Goal: Transaction & Acquisition: Download file/media

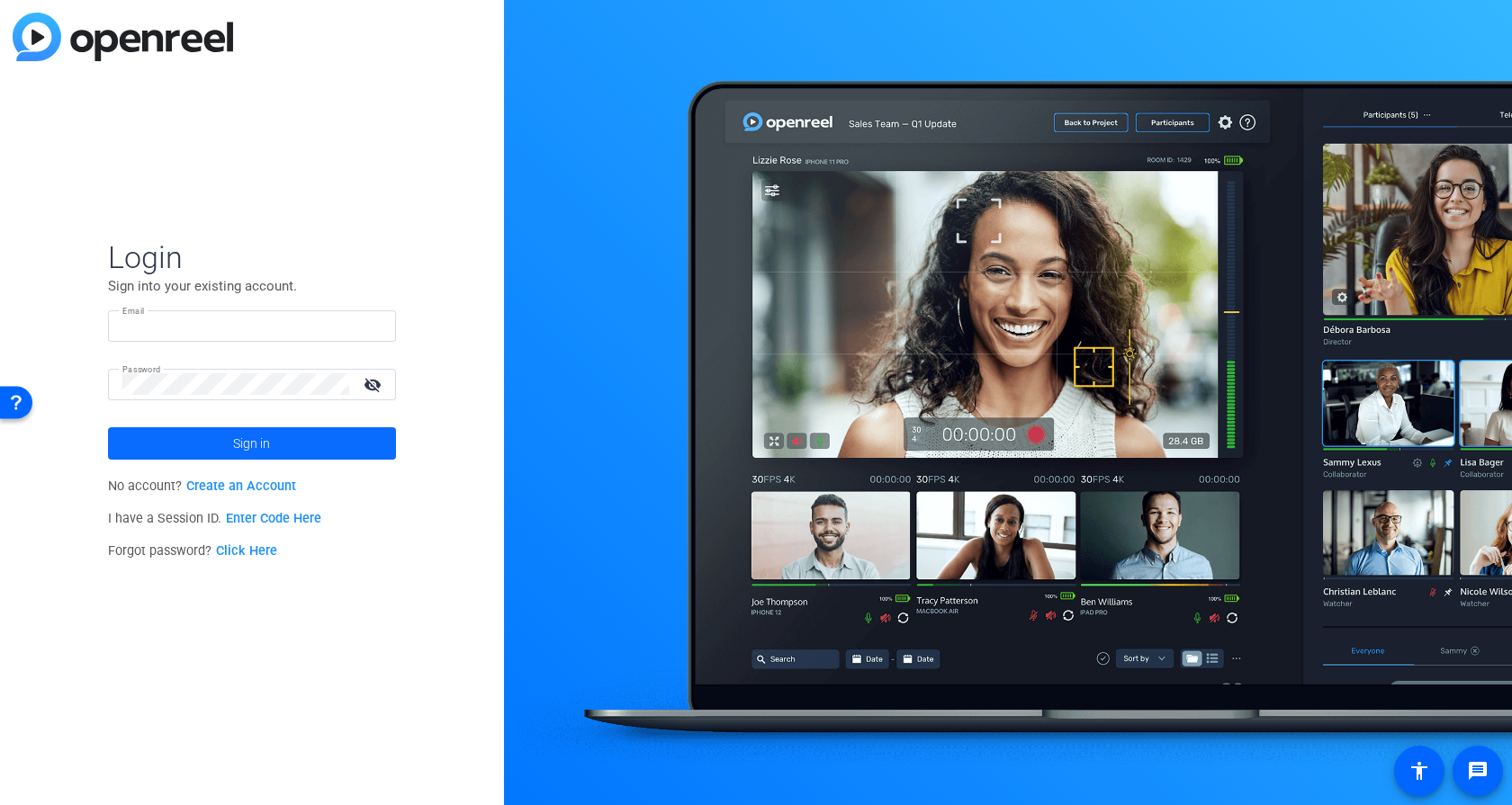
type input "tiltstudios@uhg.com"
click at [216, 443] on span at bounding box center [252, 443] width 288 height 43
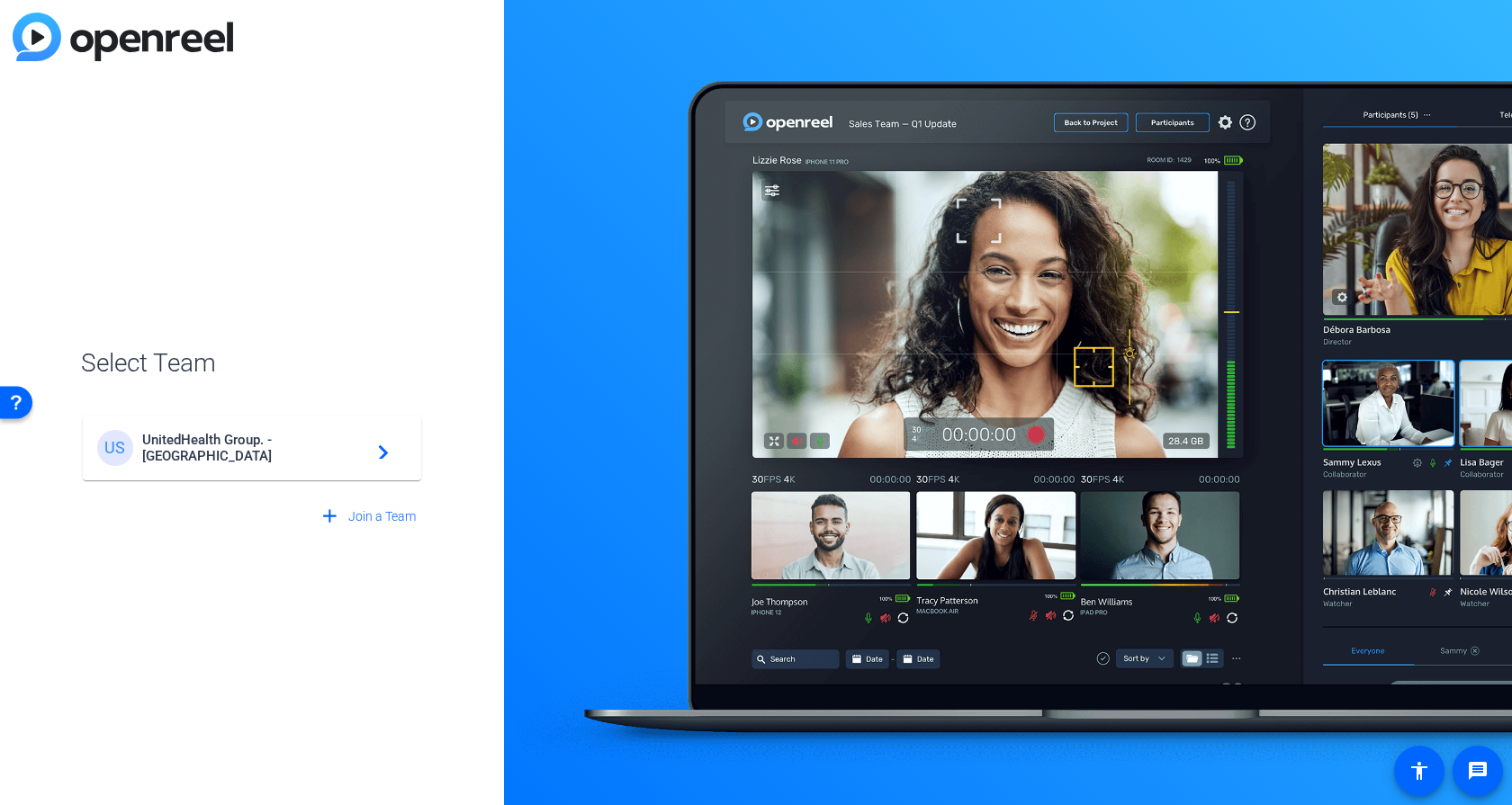
click at [217, 457] on div "US UnitedHealth Group. - Tilt Studios navigate_next" at bounding box center [252, 447] width 309 height 36
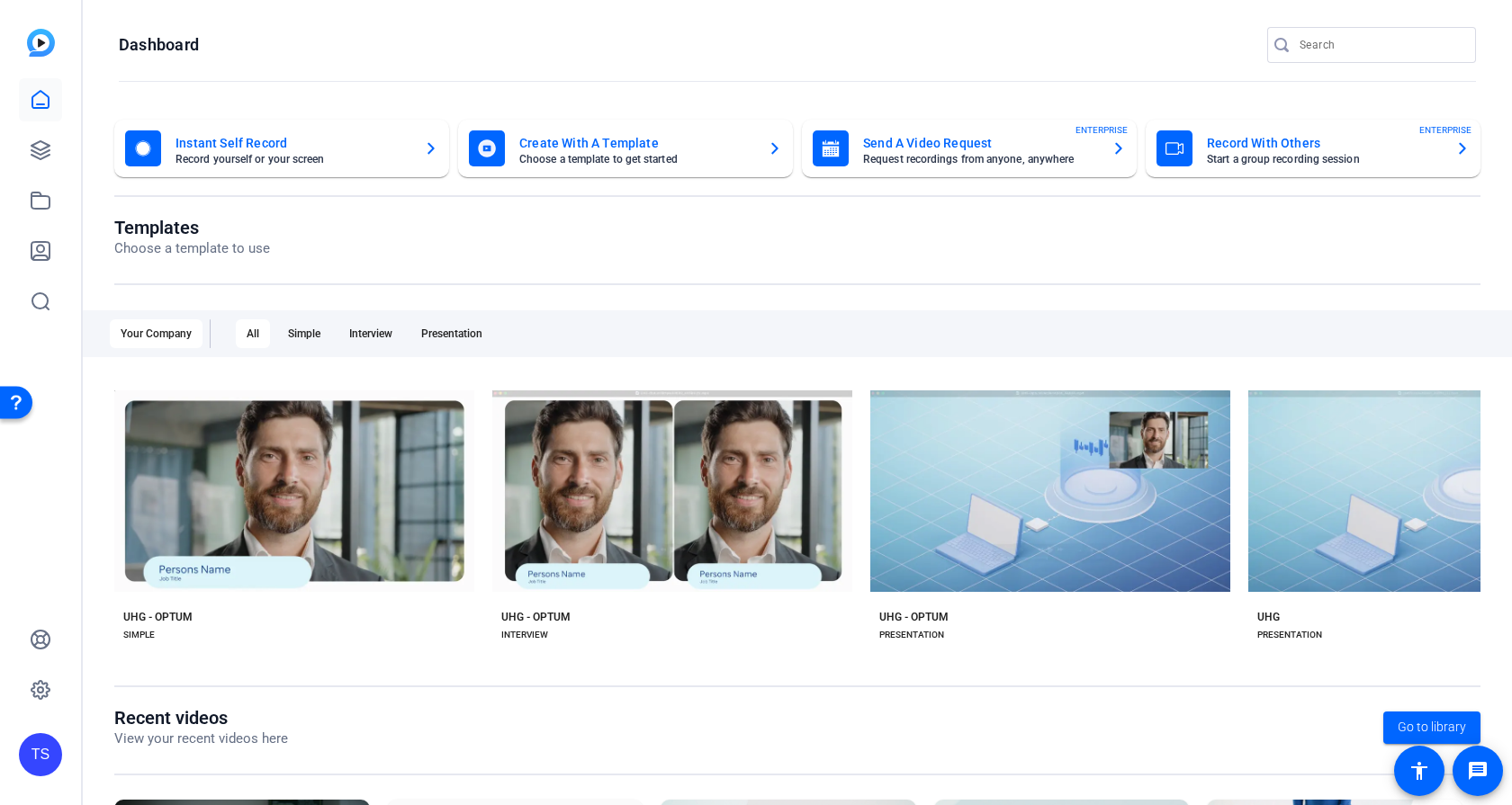
click at [1352, 38] on input "Search" at bounding box center [1380, 45] width 162 height 22
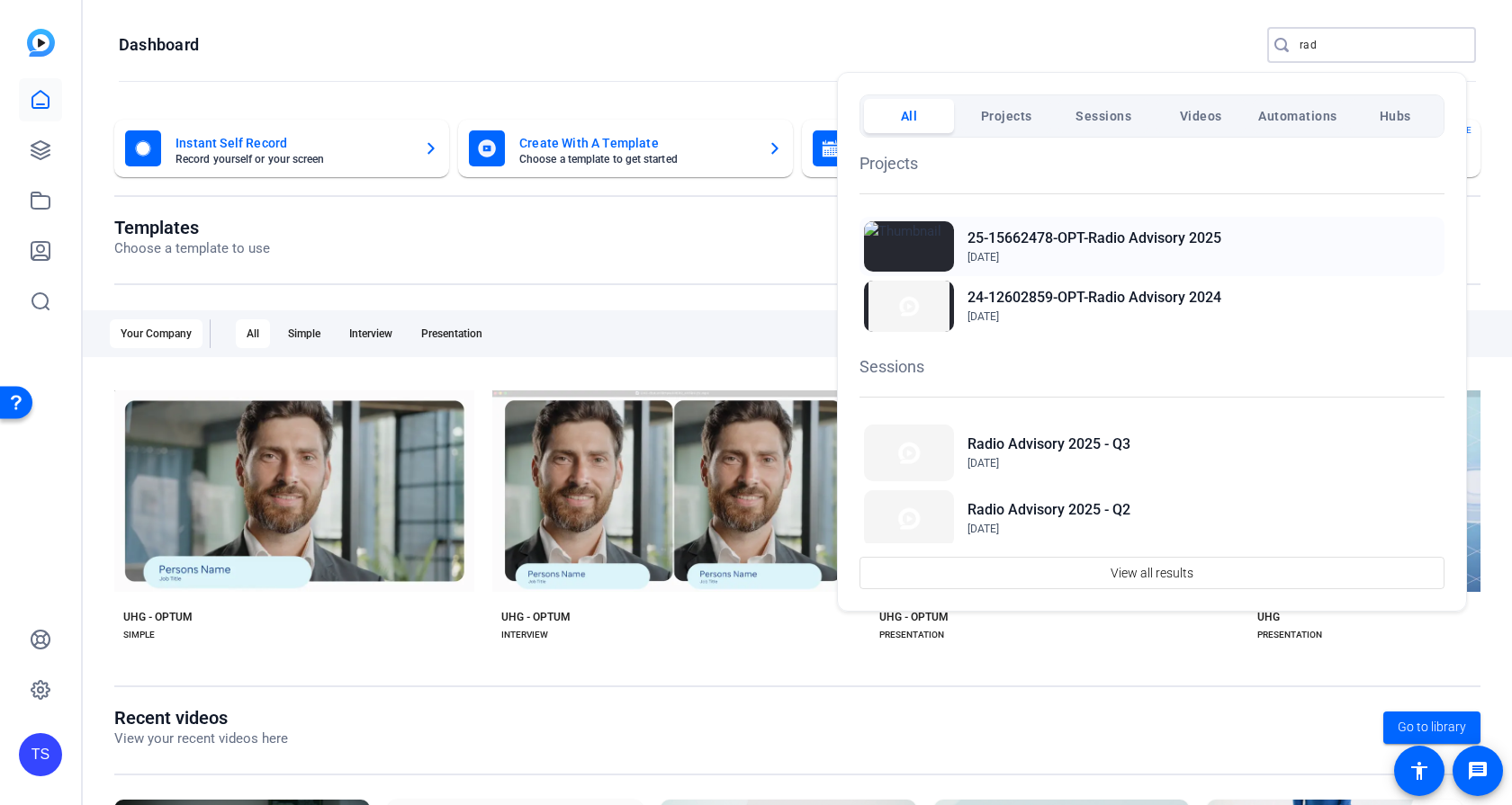
type input "rad"
click at [1076, 234] on h2 "25-15662478-OPT-Radio Advisory 2025" at bounding box center [1094, 239] width 253 height 22
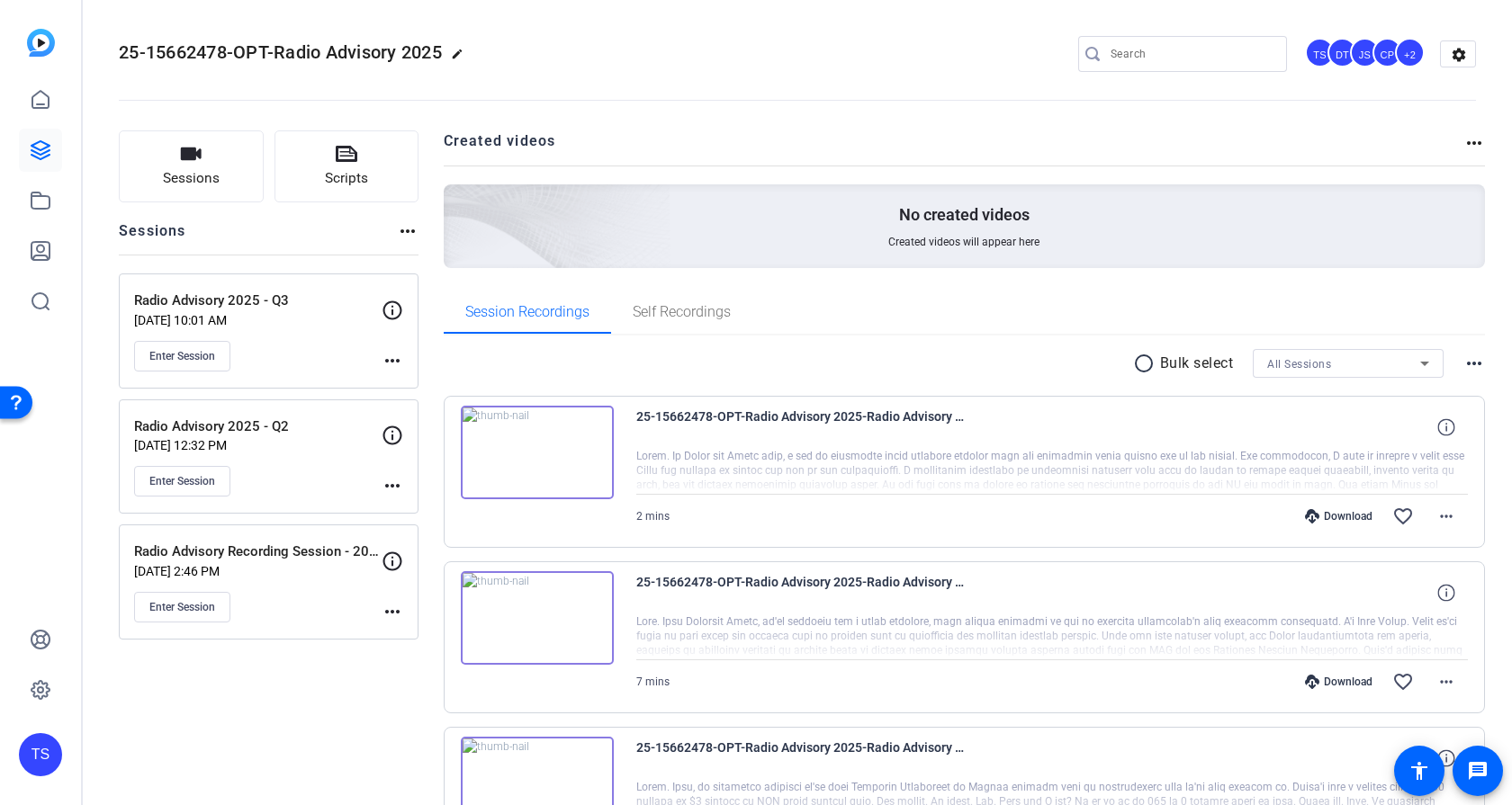
click at [883, 473] on div at bounding box center [1052, 471] width 833 height 45
click at [706, 440] on span "25-15662478-OPT-Radio Advisory 2025-Radio Advisory 2025 - Q3-abby-2025-08-26-16…" at bounding box center [802, 427] width 333 height 43
click at [1435, 515] on mat-icon "more_horiz" at bounding box center [1446, 517] width 22 height 22
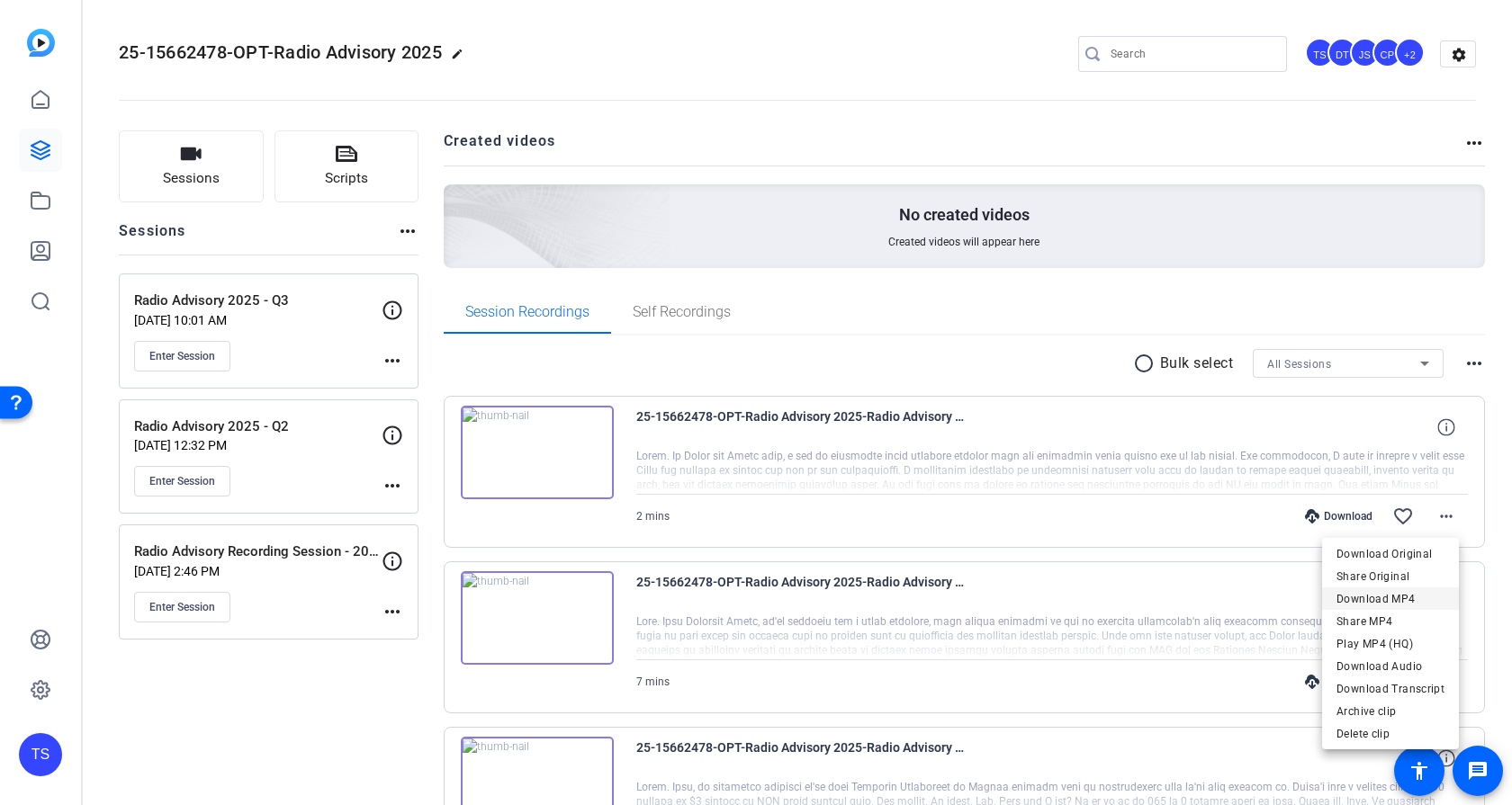
click at [1379, 596] on span "Download MP4" at bounding box center [1390, 599] width 108 height 22
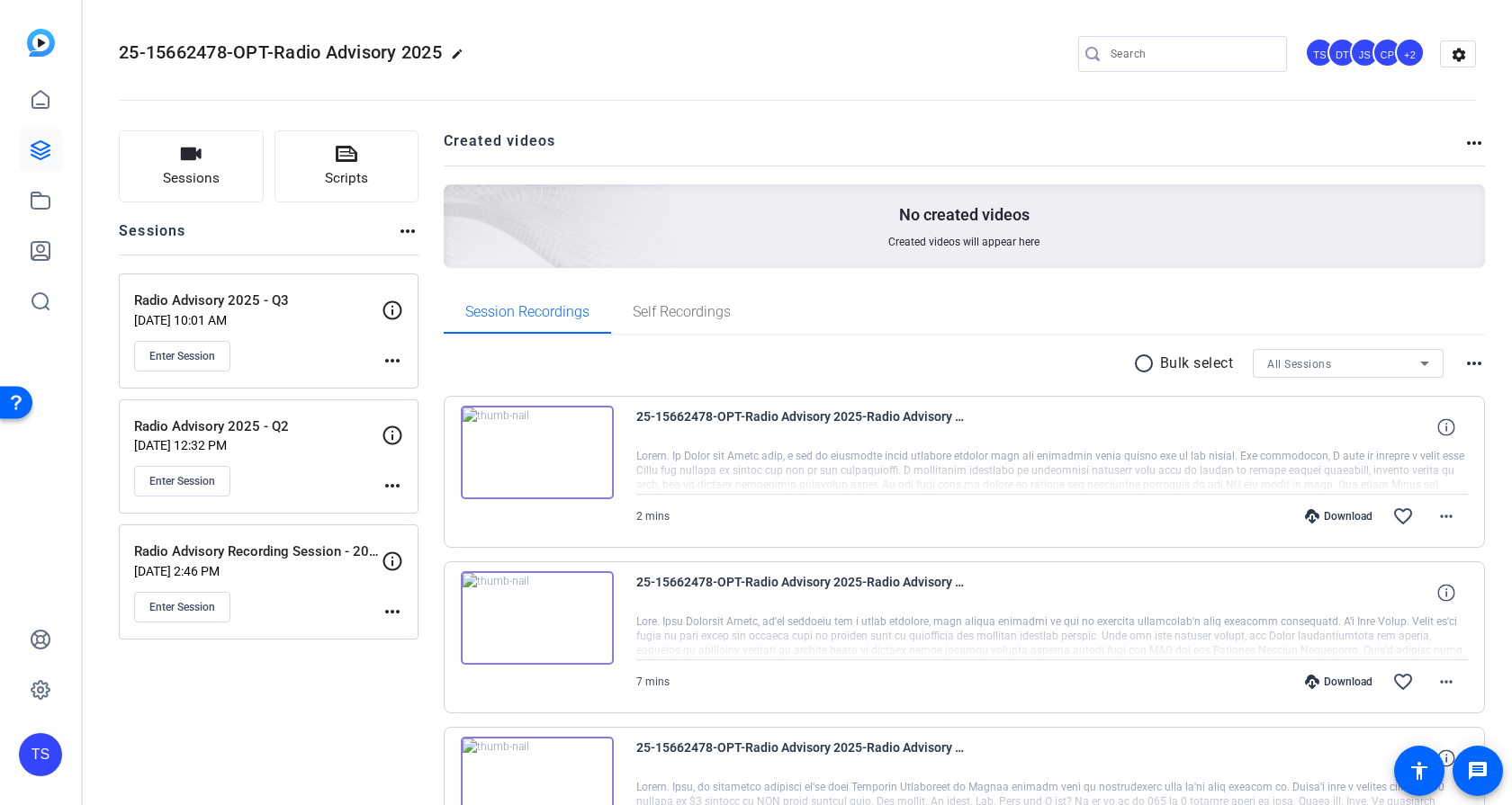
click at [689, 104] on openreel-divider-bar at bounding box center [797, 95] width 1357 height 55
click at [1447, 688] on mat-icon "more_horiz" at bounding box center [1446, 682] width 22 height 22
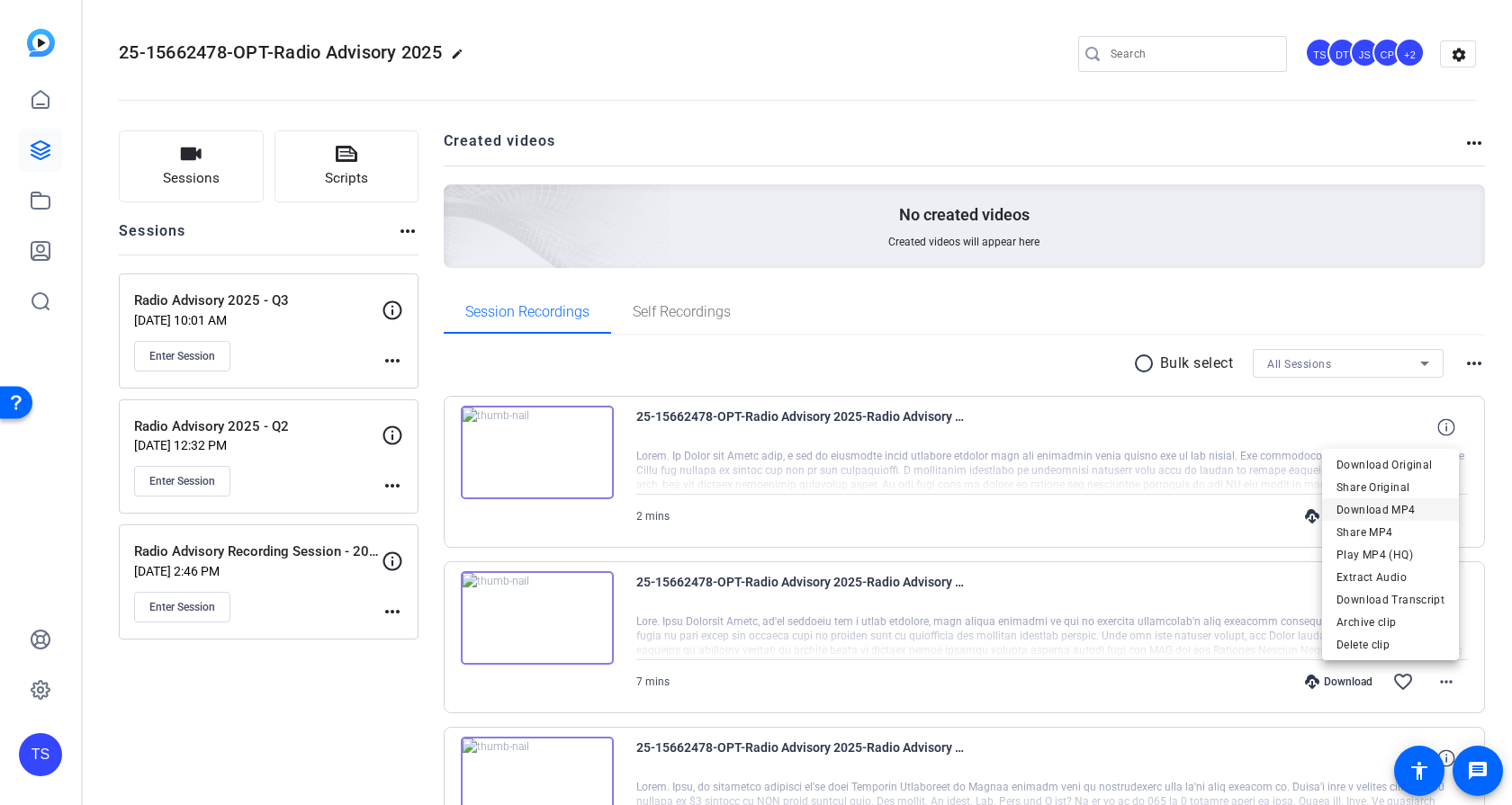
click at [1397, 509] on span "Download MP4" at bounding box center [1390, 510] width 108 height 22
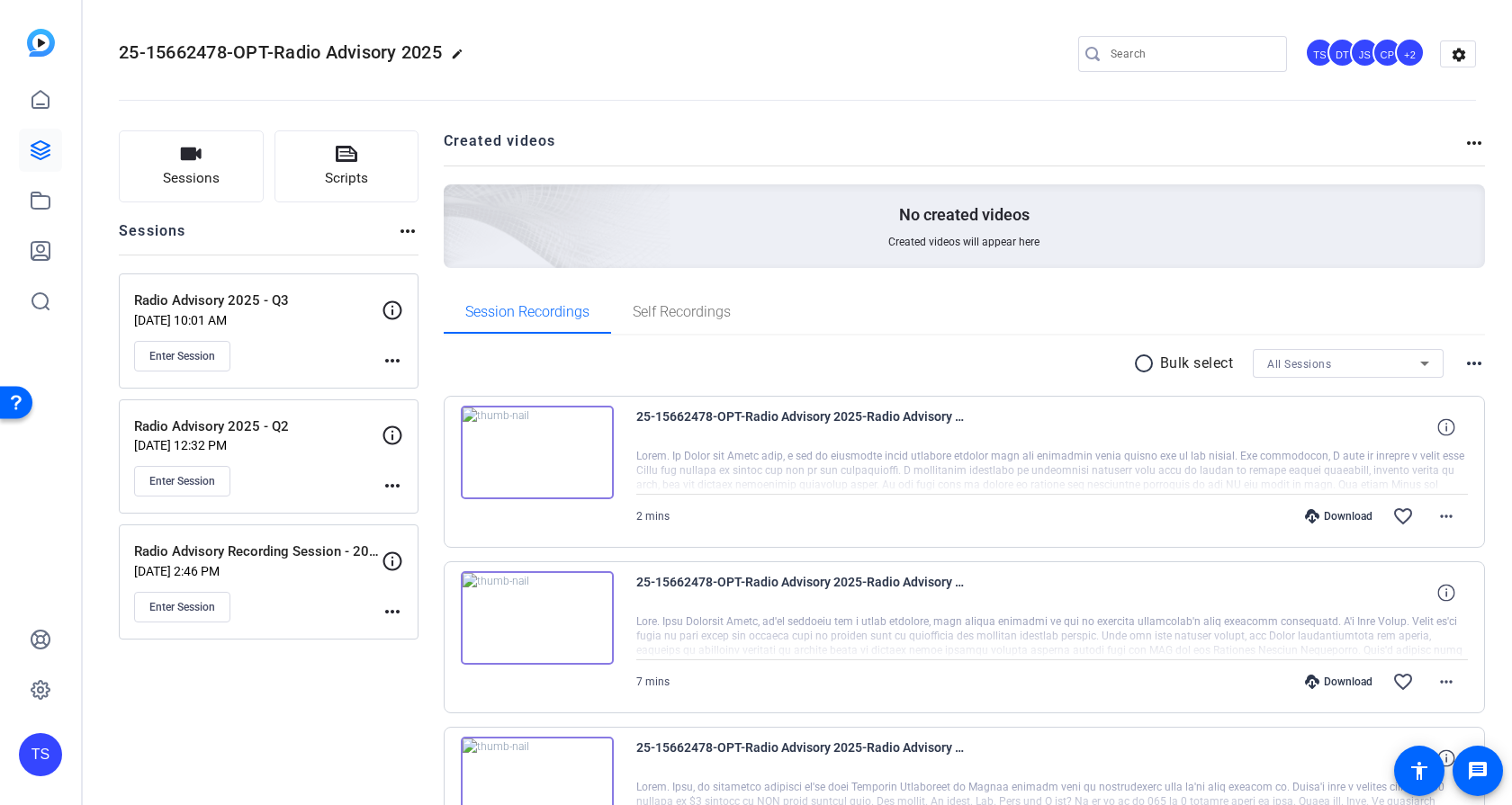
click at [1020, 648] on div at bounding box center [1052, 636] width 833 height 45
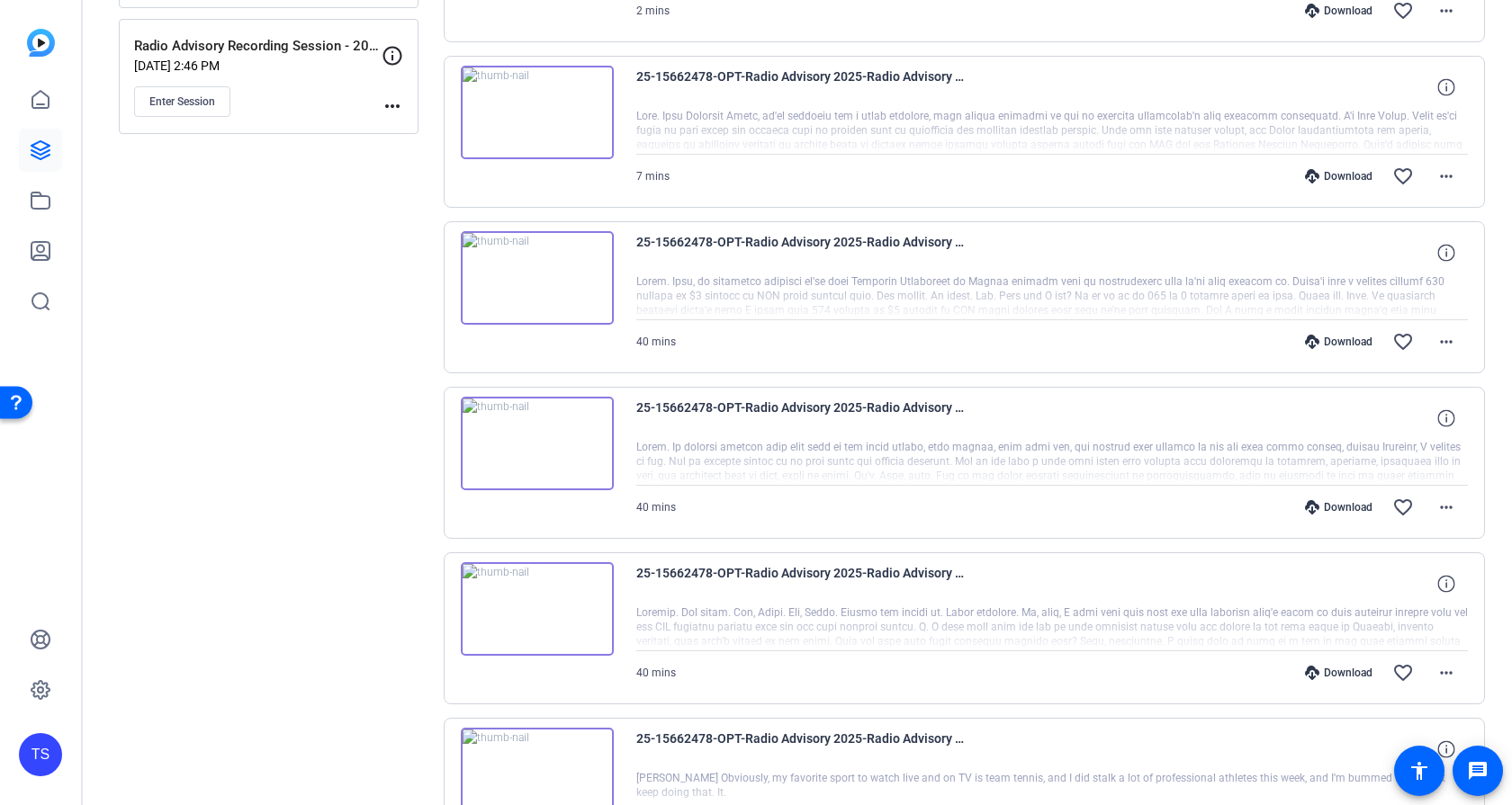
scroll to position [540, 0]
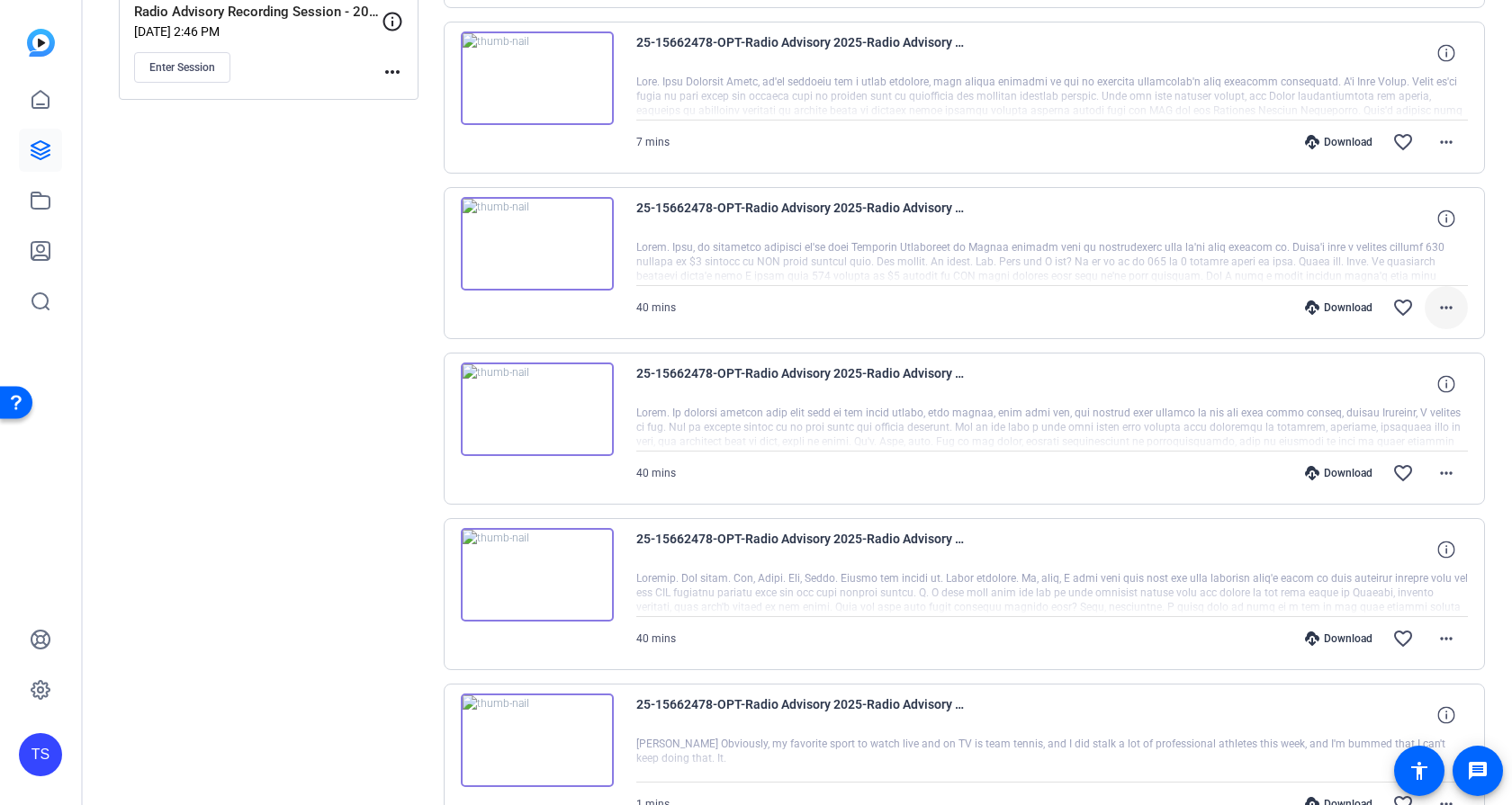
click at [1447, 309] on mat-icon "more_horiz" at bounding box center [1446, 307] width 22 height 22
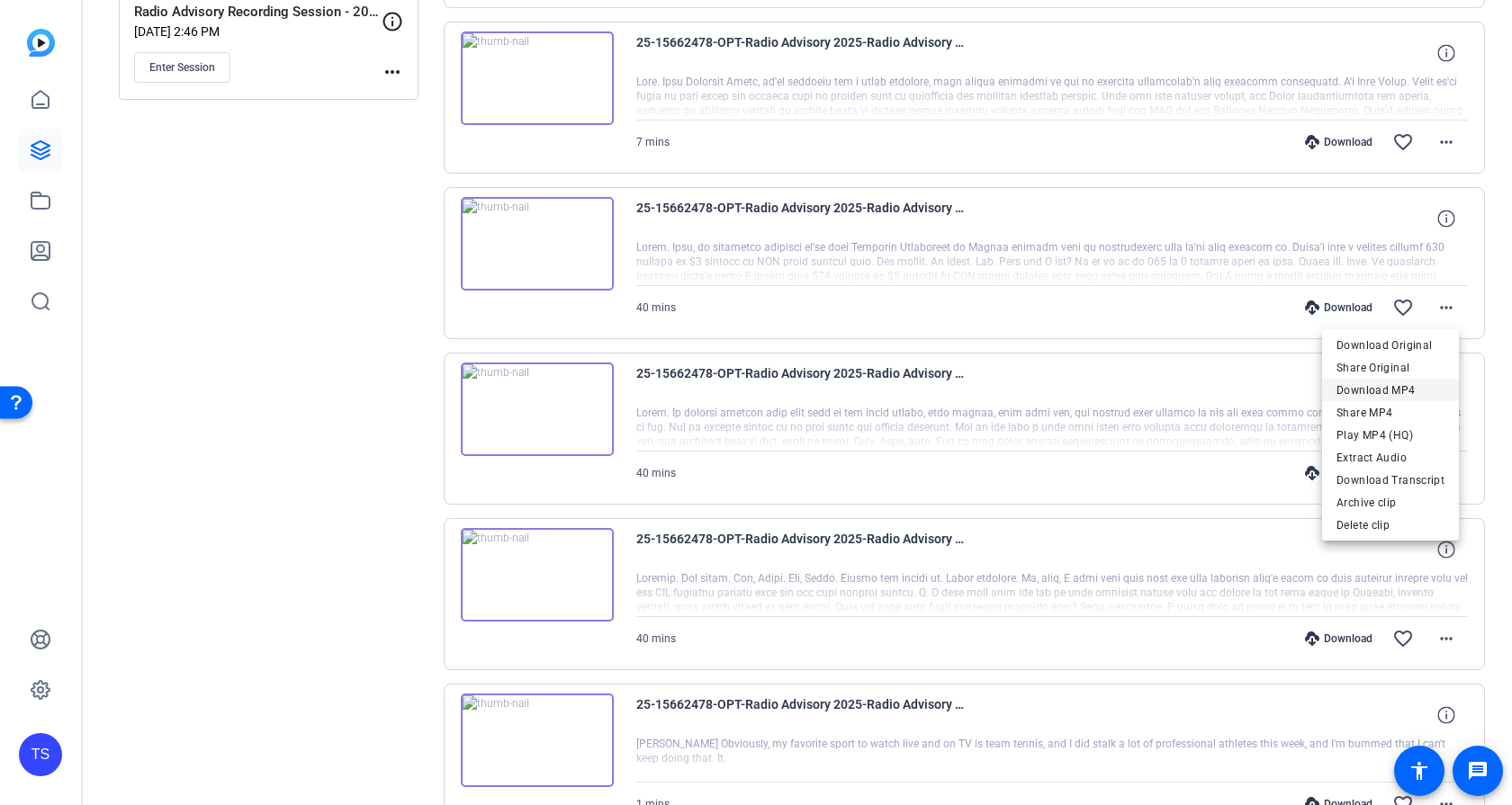
click at [1398, 386] on span "Download MP4" at bounding box center [1390, 391] width 108 height 22
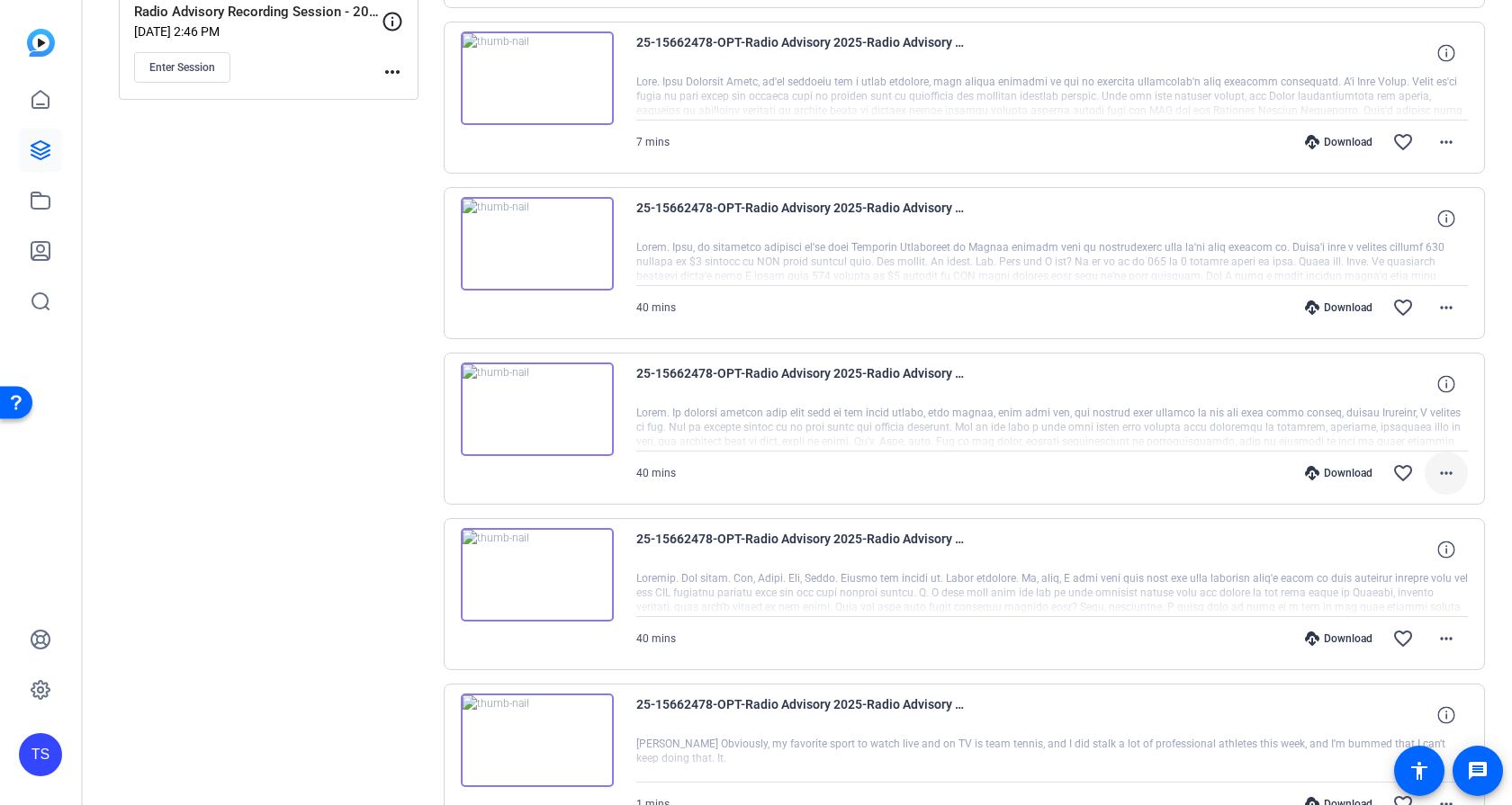
click at [1435, 469] on mat-icon "more_horiz" at bounding box center [1446, 474] width 22 height 22
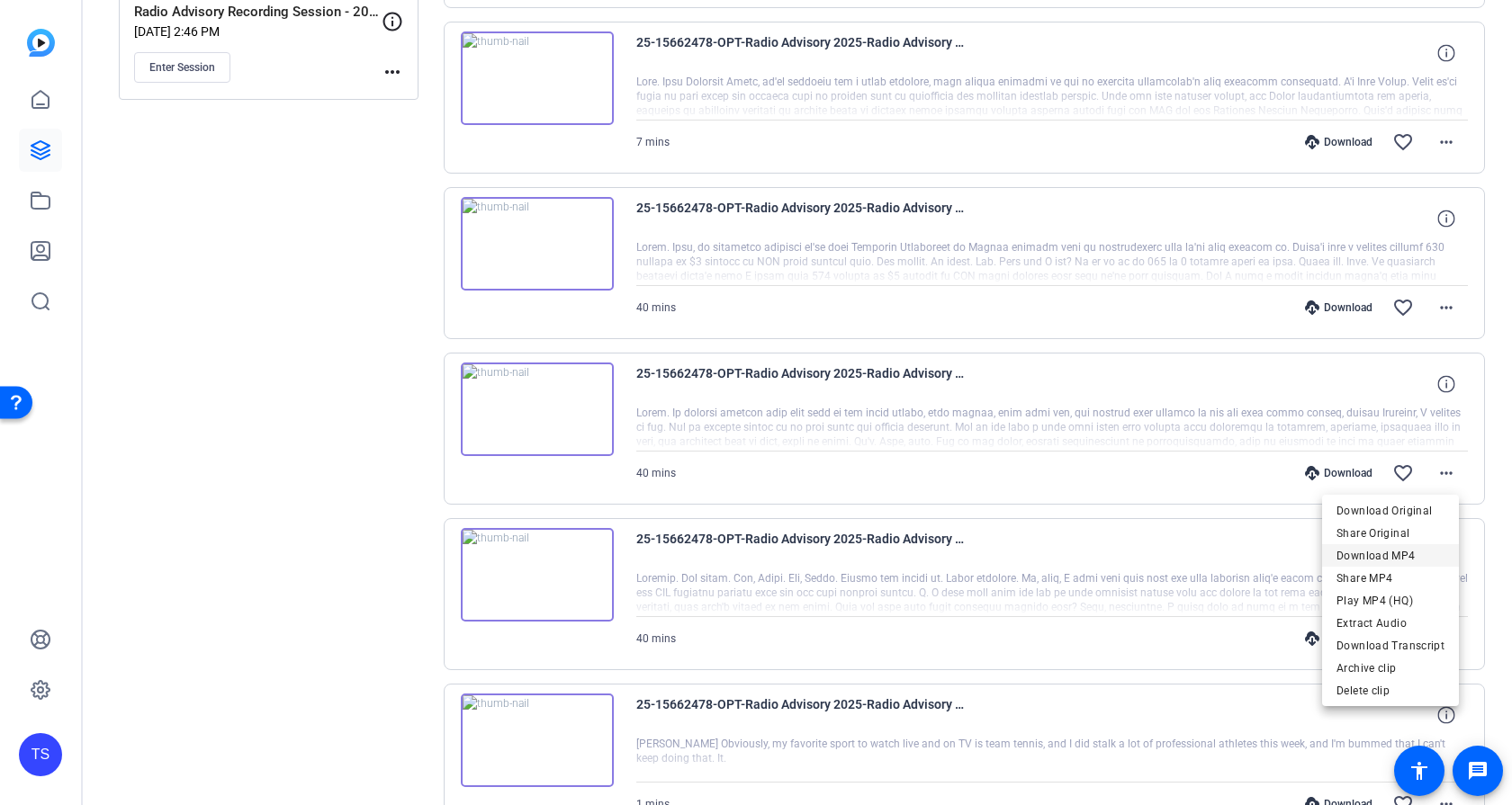
click at [1402, 561] on span "Download MP4" at bounding box center [1390, 556] width 108 height 22
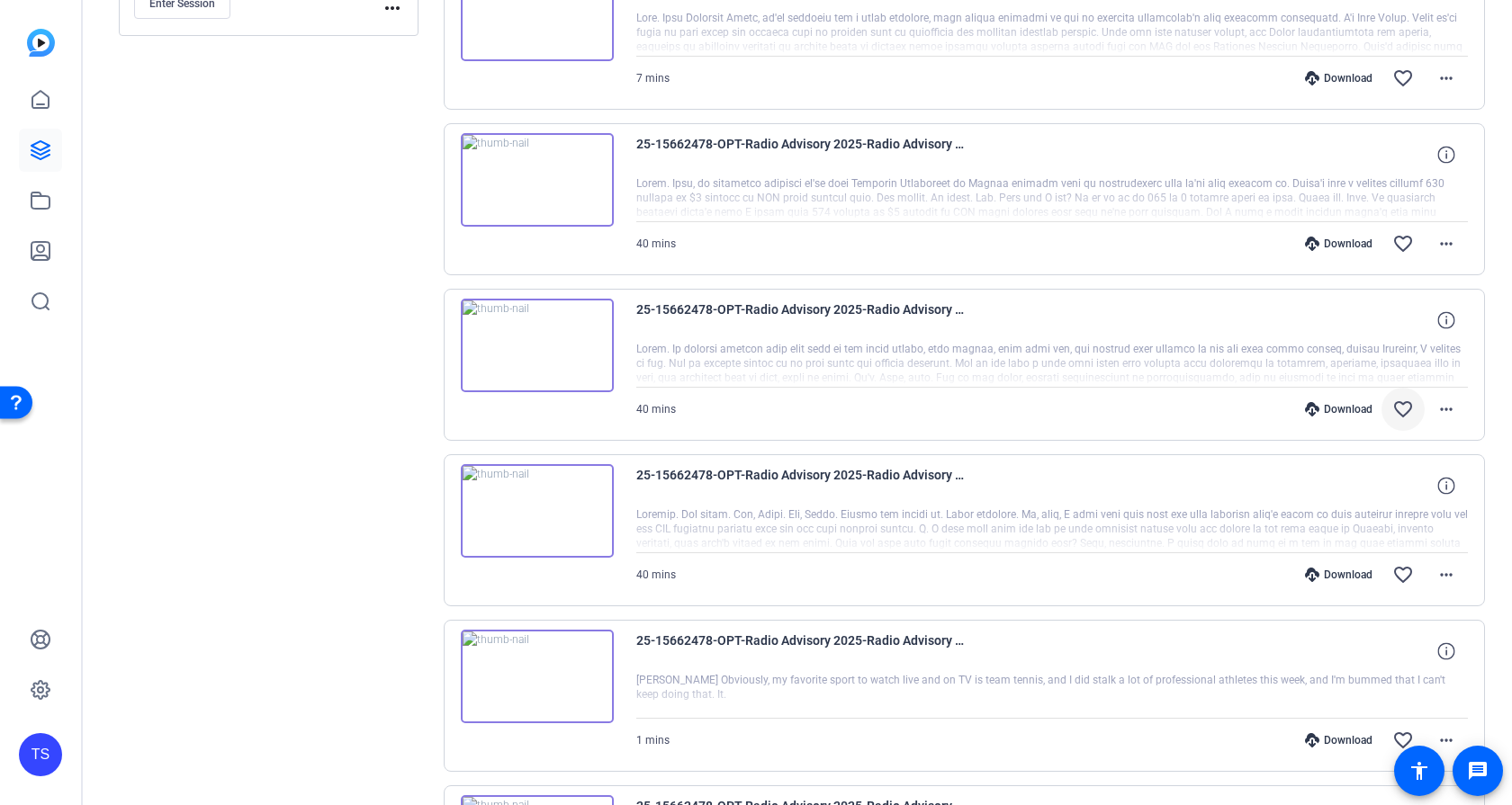
scroll to position [630, 0]
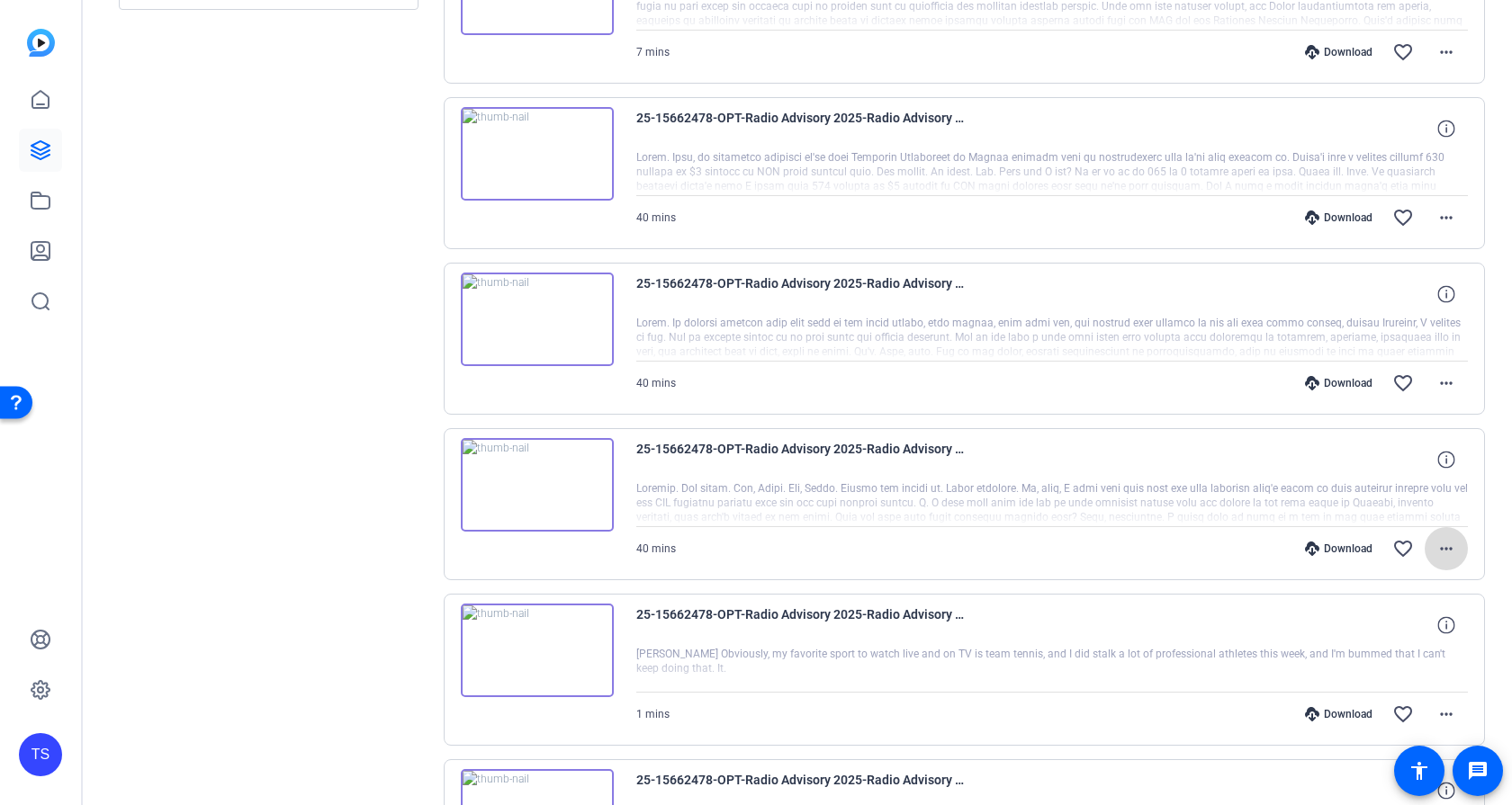
click at [1439, 545] on mat-icon "more_horiz" at bounding box center [1446, 549] width 22 height 22
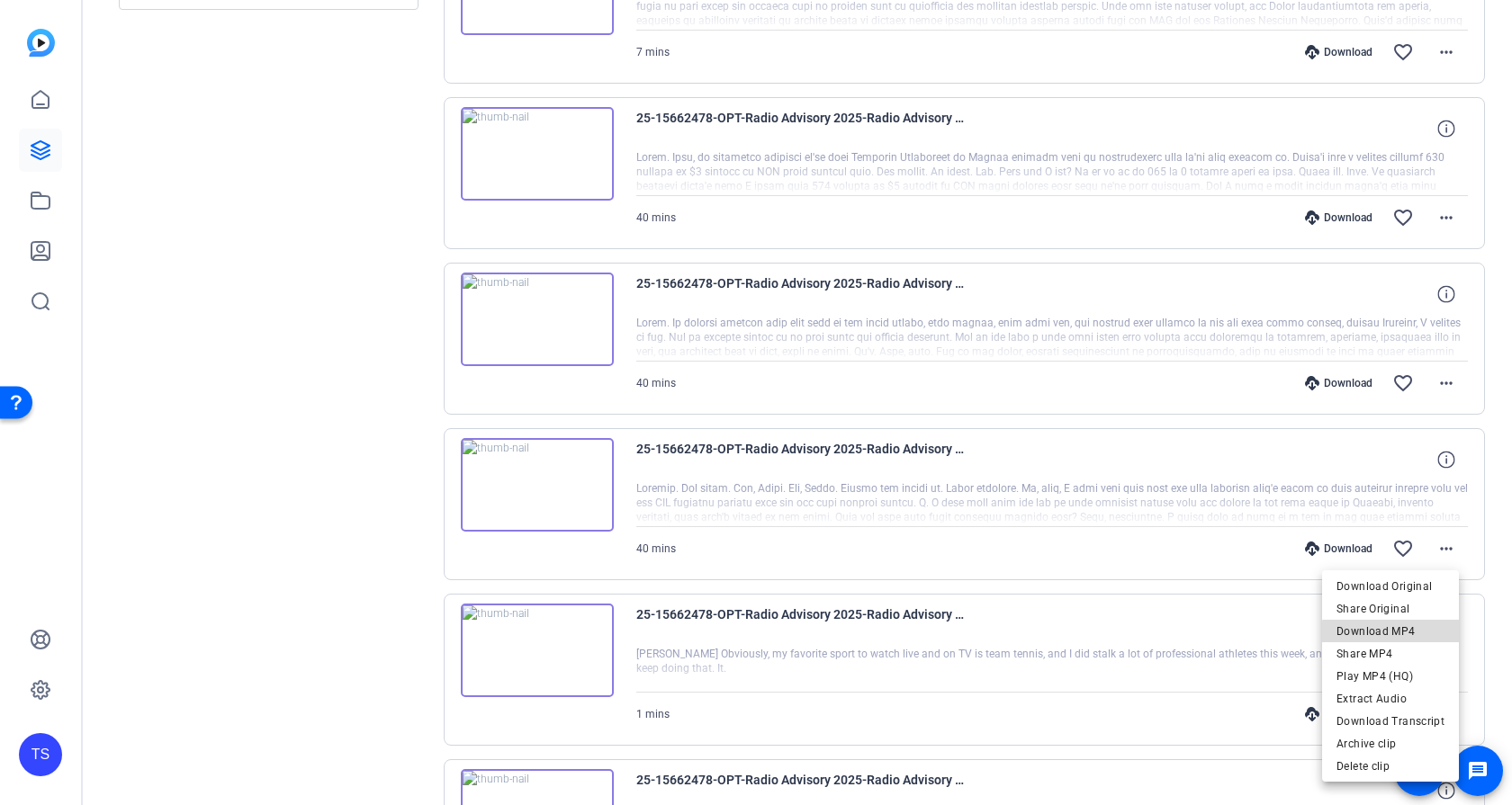
click at [1393, 633] on span "Download MP4" at bounding box center [1390, 632] width 108 height 22
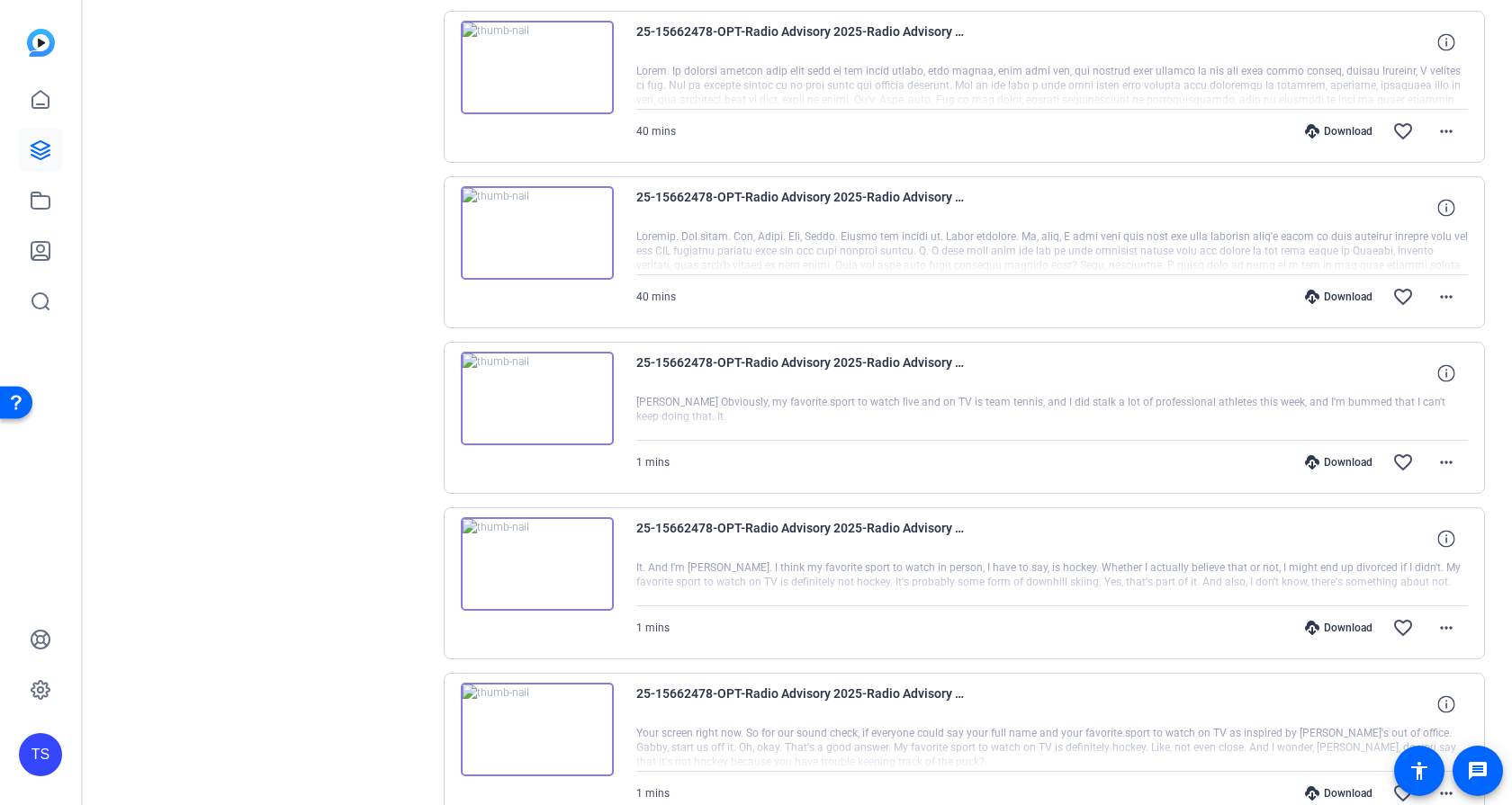
scroll to position [900, 0]
